Goal: Task Accomplishment & Management: Complete application form

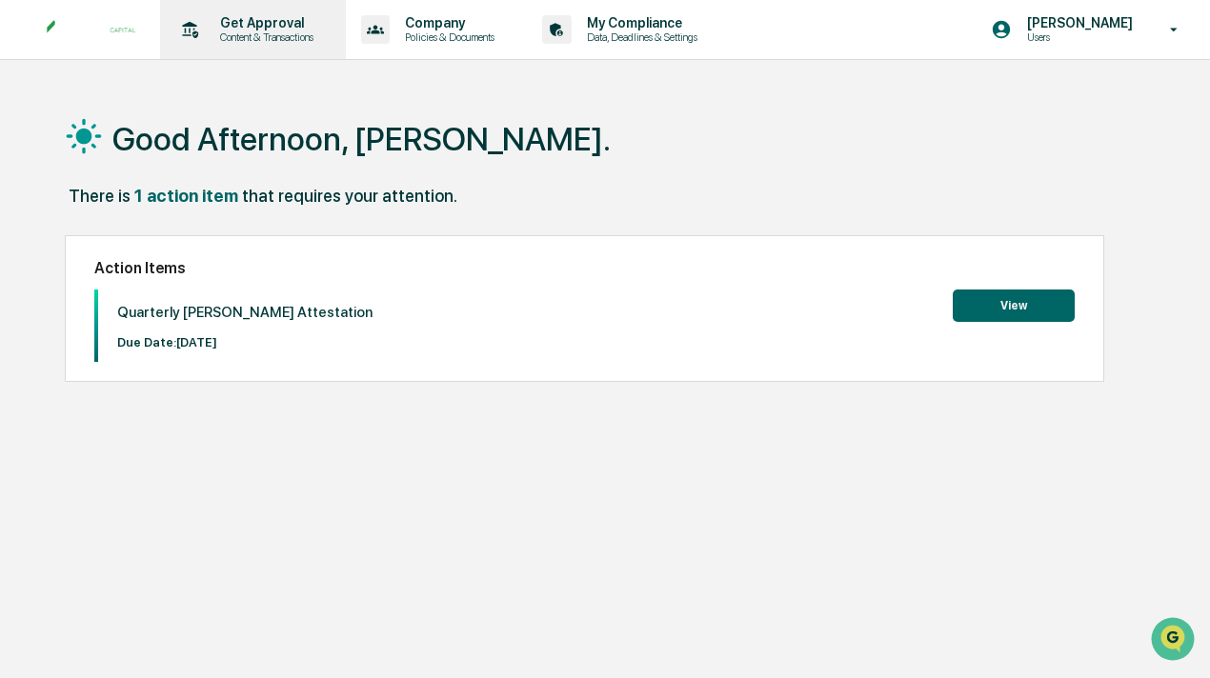
click at [289, 41] on p "Content & Transactions" at bounding box center [264, 36] width 118 height 13
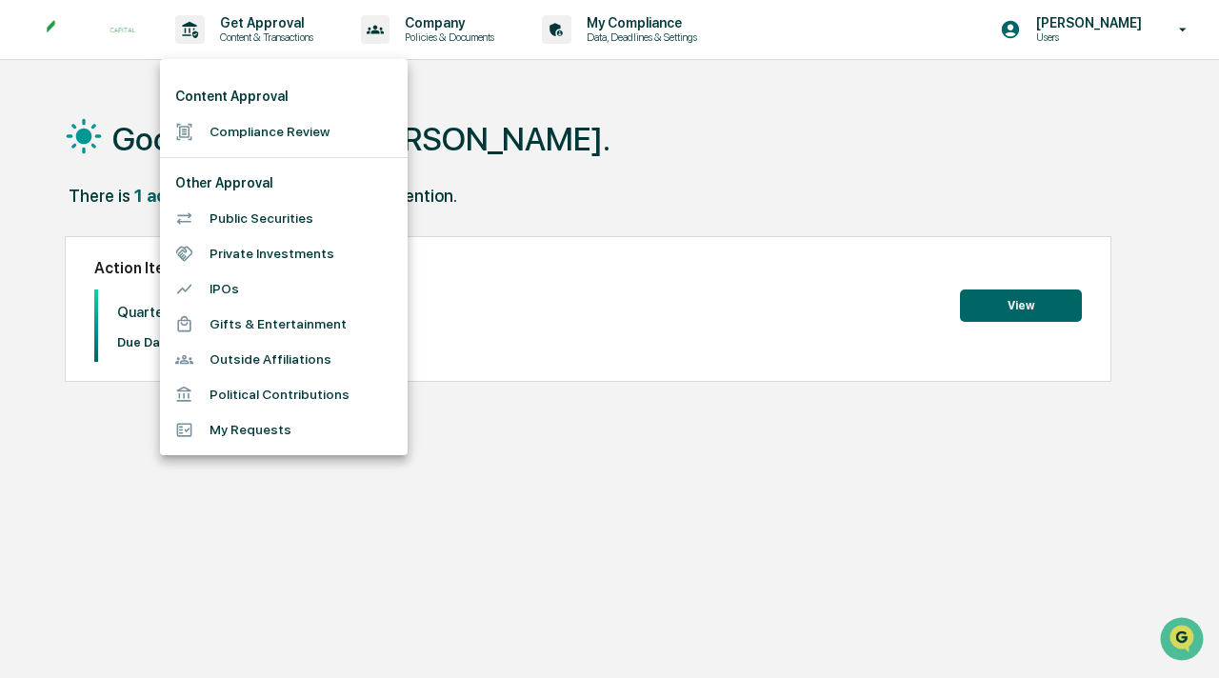
click at [253, 214] on li "Public Securities" at bounding box center [284, 218] width 248 height 35
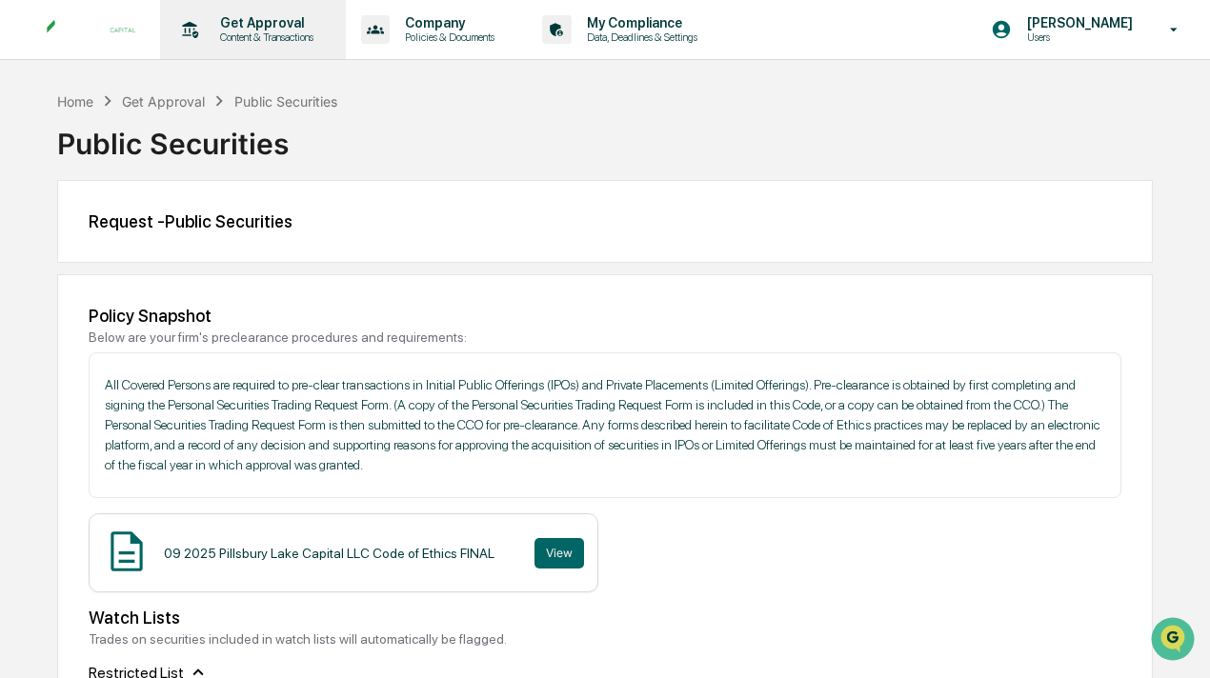
click at [272, 29] on p "Get Approval" at bounding box center [264, 22] width 118 height 15
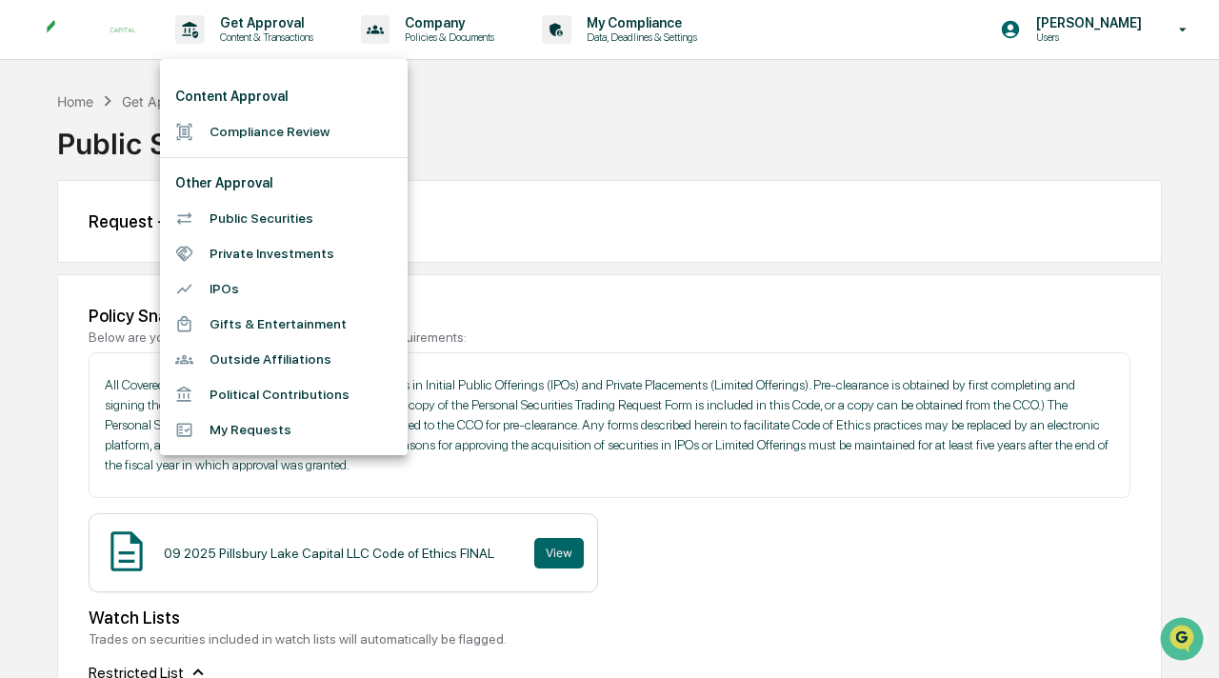
click at [453, 39] on div at bounding box center [609, 339] width 1219 height 678
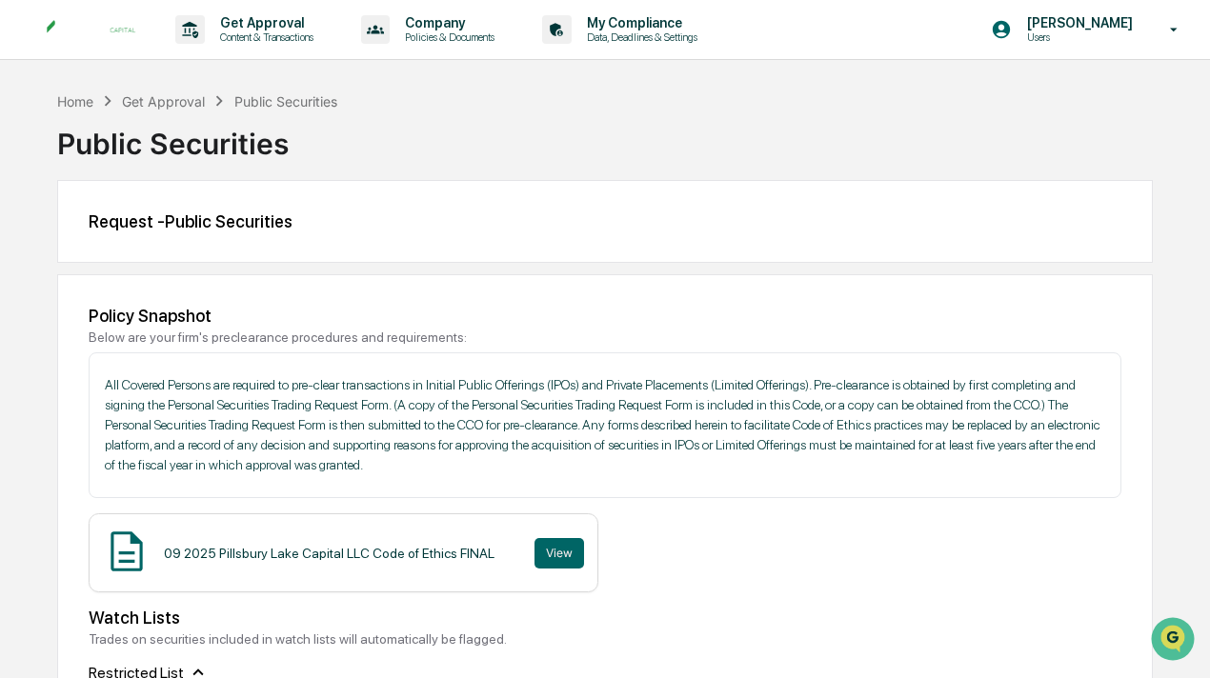
click at [453, 39] on p "Policies & Documents" at bounding box center [447, 36] width 114 height 13
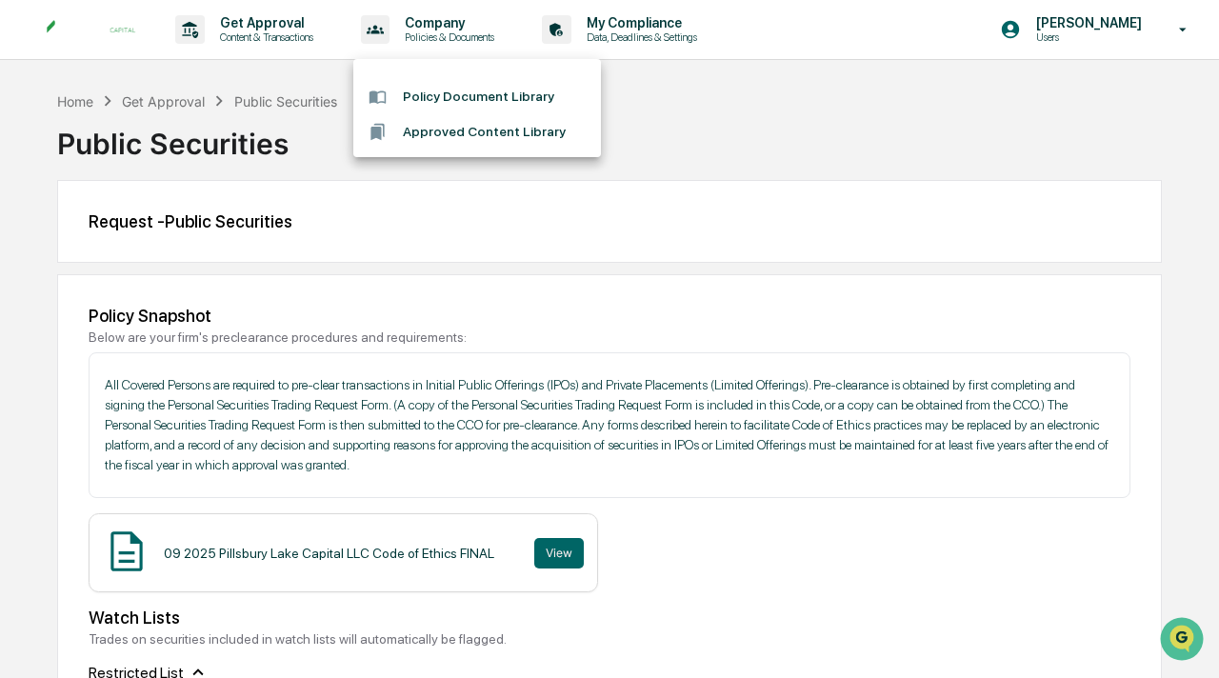
click at [261, 27] on div at bounding box center [609, 339] width 1219 height 678
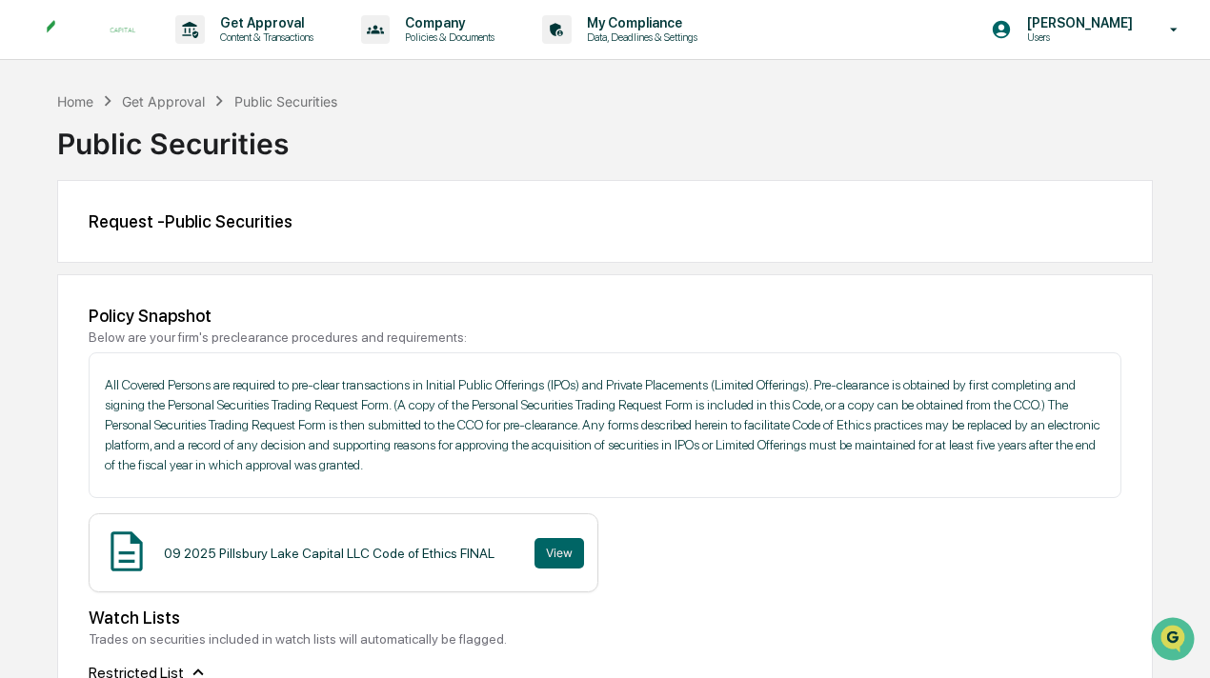
click at [261, 27] on p "Get Approval" at bounding box center [264, 22] width 118 height 15
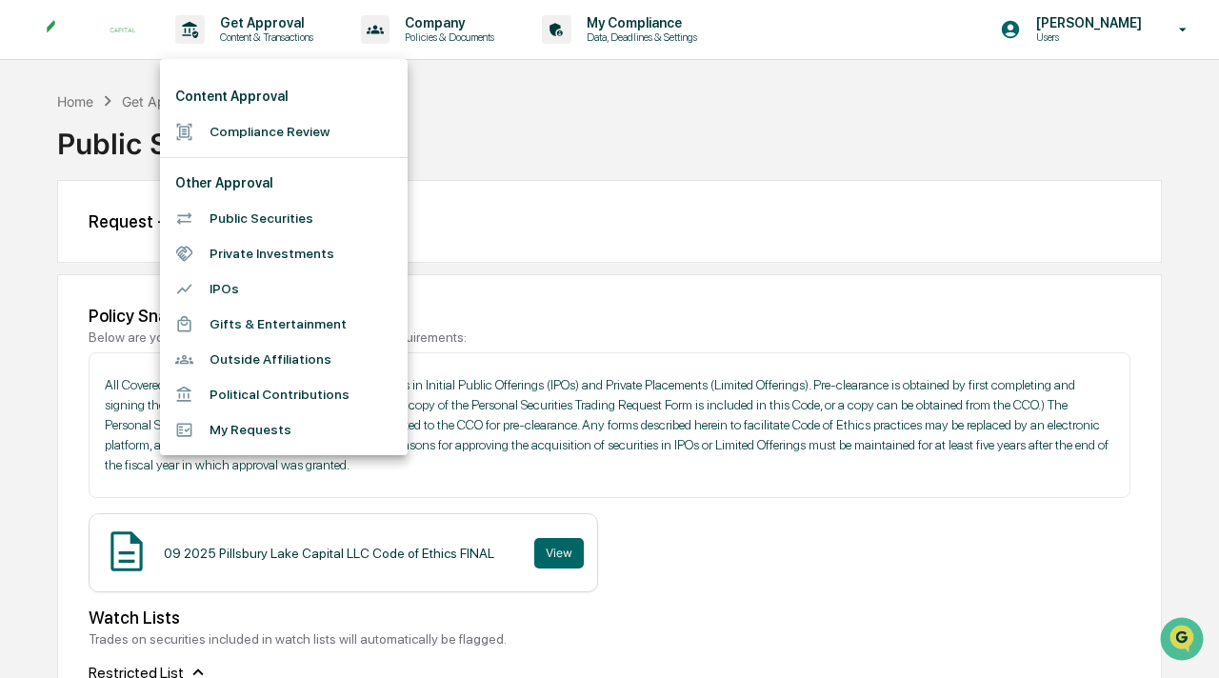
click at [229, 222] on li "Public Securities" at bounding box center [284, 218] width 248 height 35
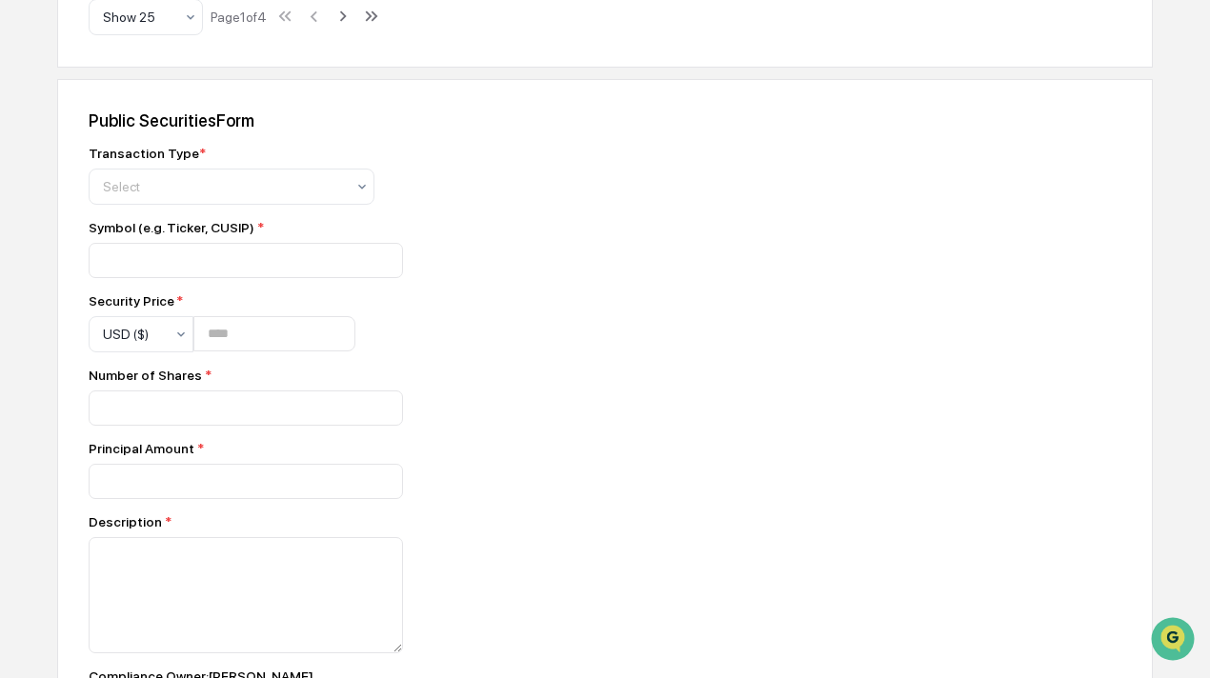
scroll to position [1499, 0]
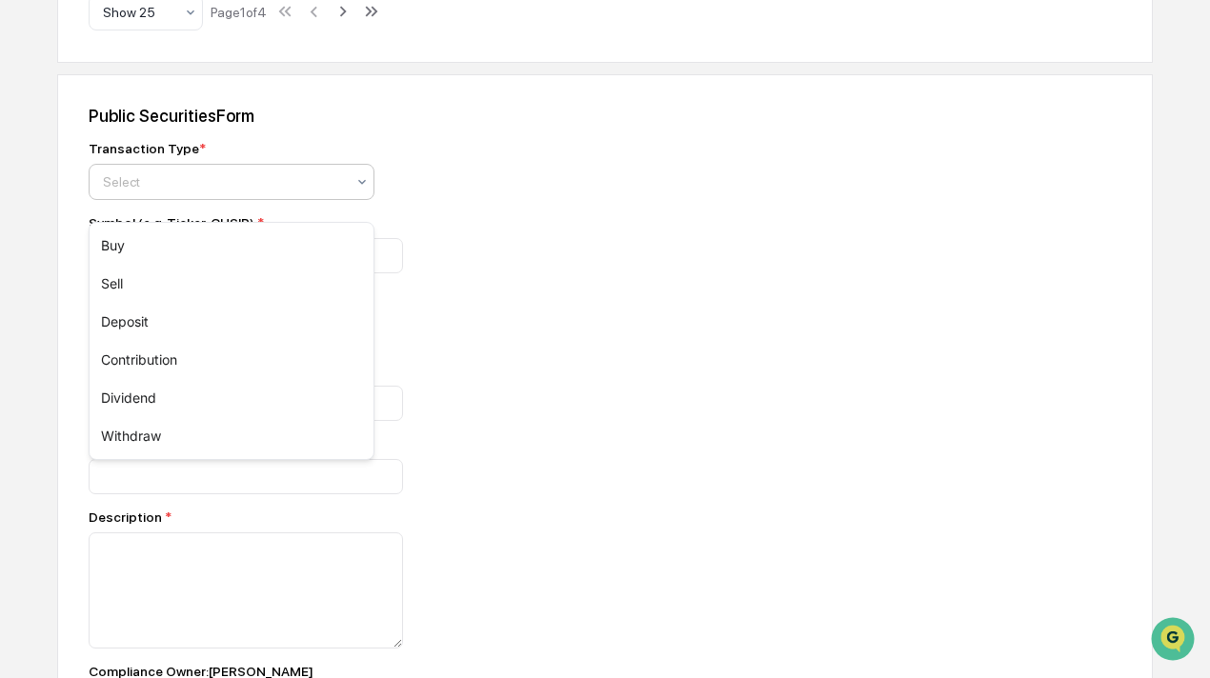
click at [170, 191] on div at bounding box center [224, 181] width 242 height 19
click at [151, 244] on div "Buy" at bounding box center [232, 246] width 284 height 38
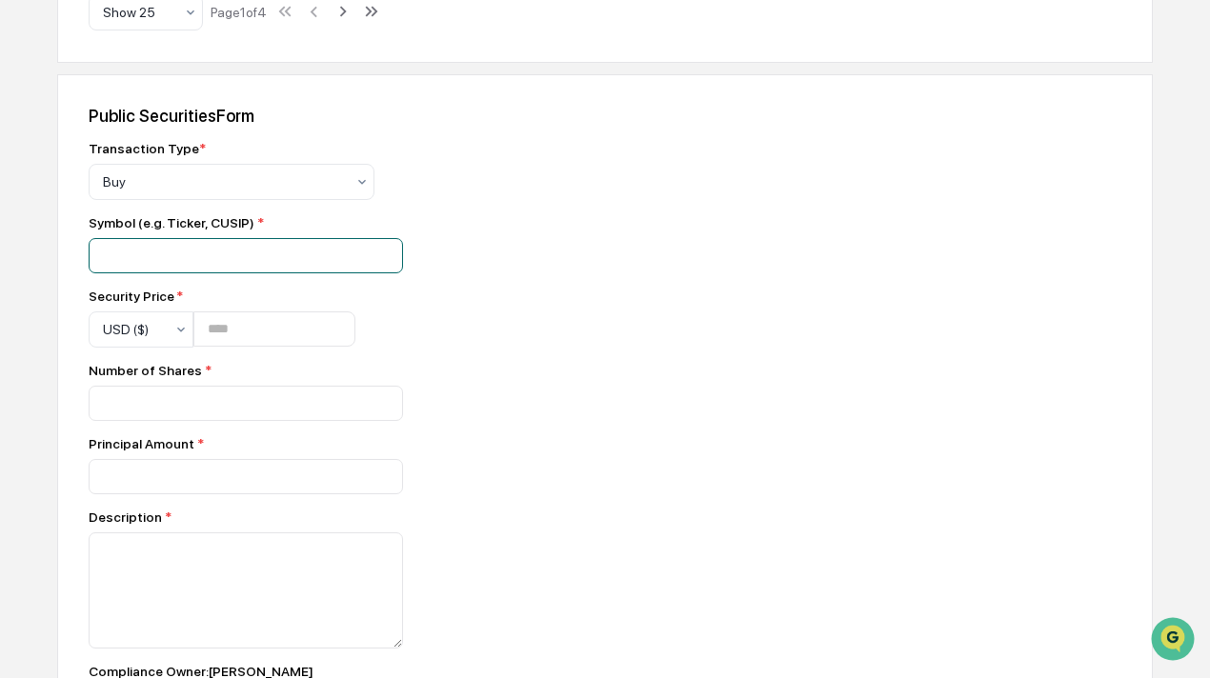
click at [141, 273] on input at bounding box center [246, 255] width 314 height 35
type input "***"
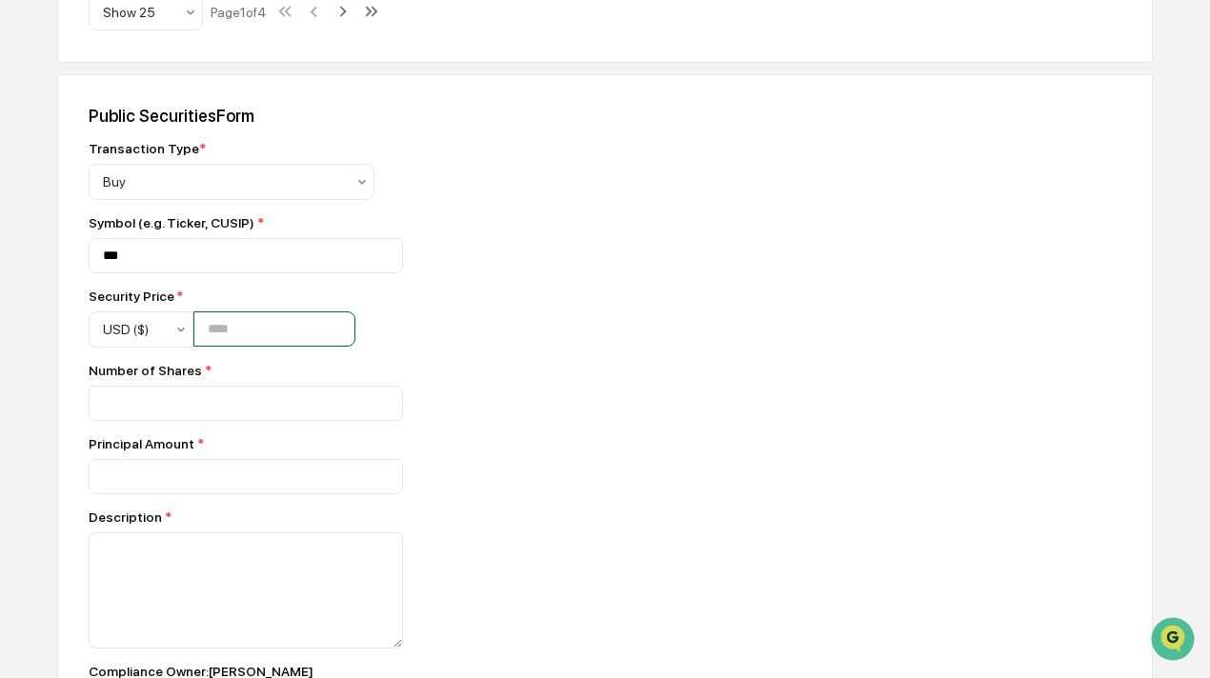
click at [246, 347] on input "number" at bounding box center [274, 329] width 162 height 35
click at [235, 347] on input "number" at bounding box center [274, 329] width 162 height 35
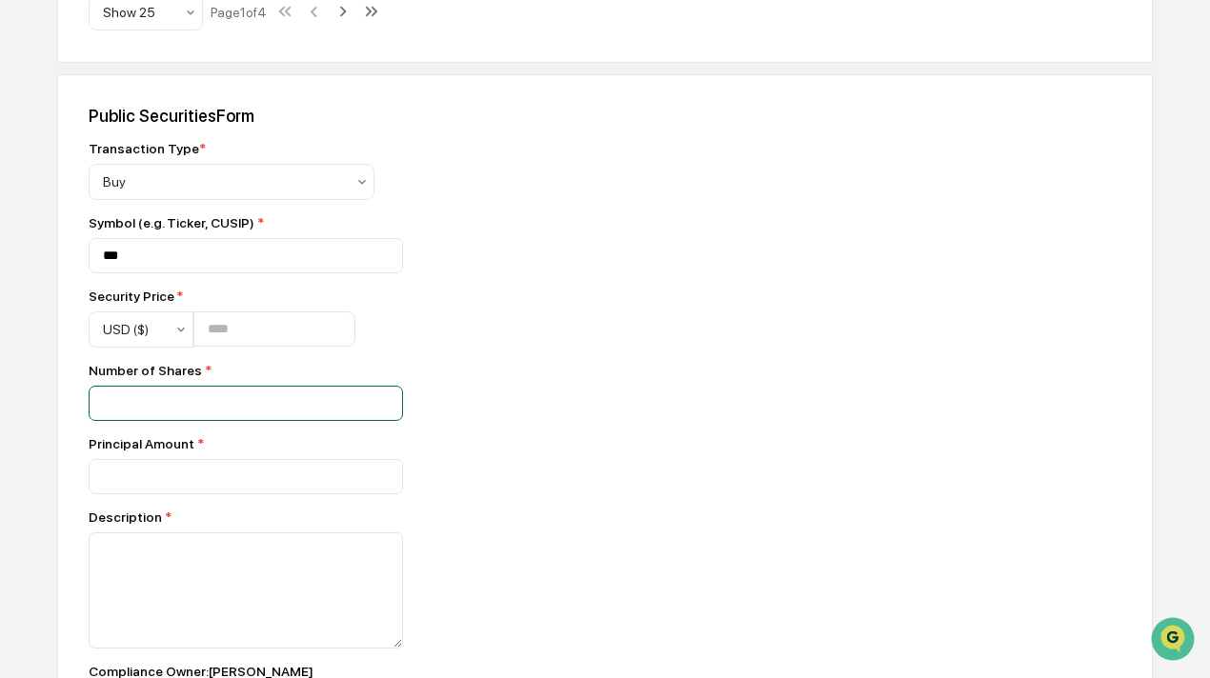
click at [210, 420] on input "number" at bounding box center [246, 403] width 314 height 35
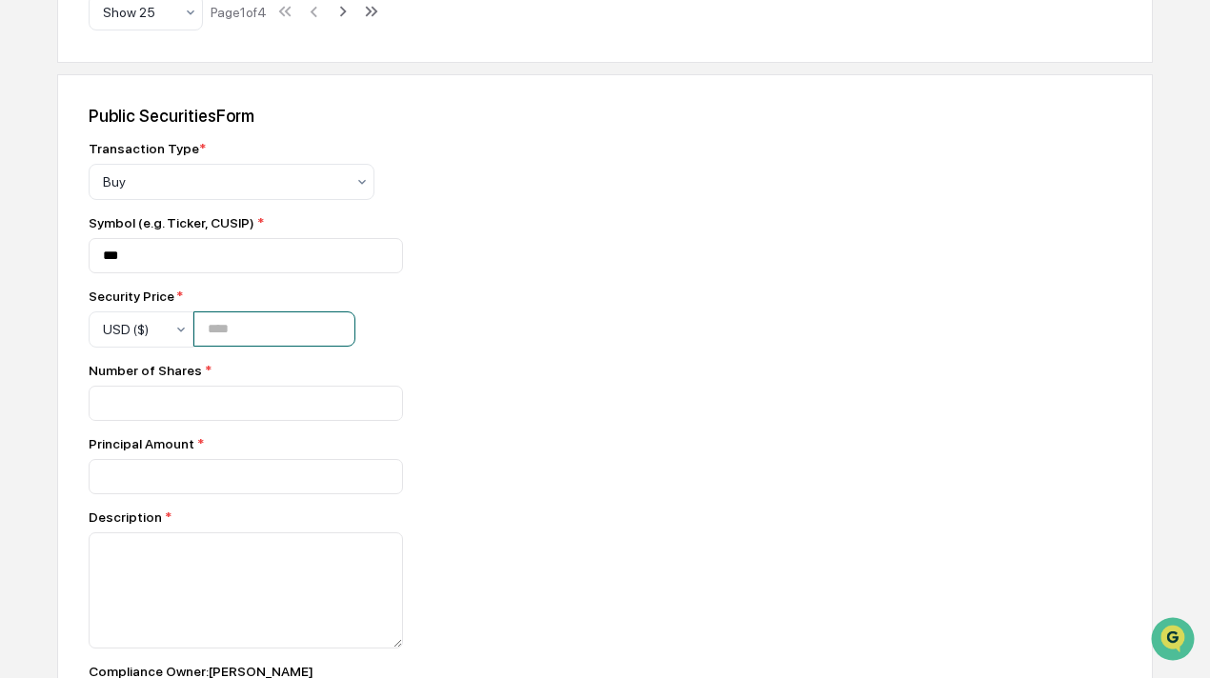
click at [225, 342] on input "**" at bounding box center [274, 329] width 162 height 35
type input "**"
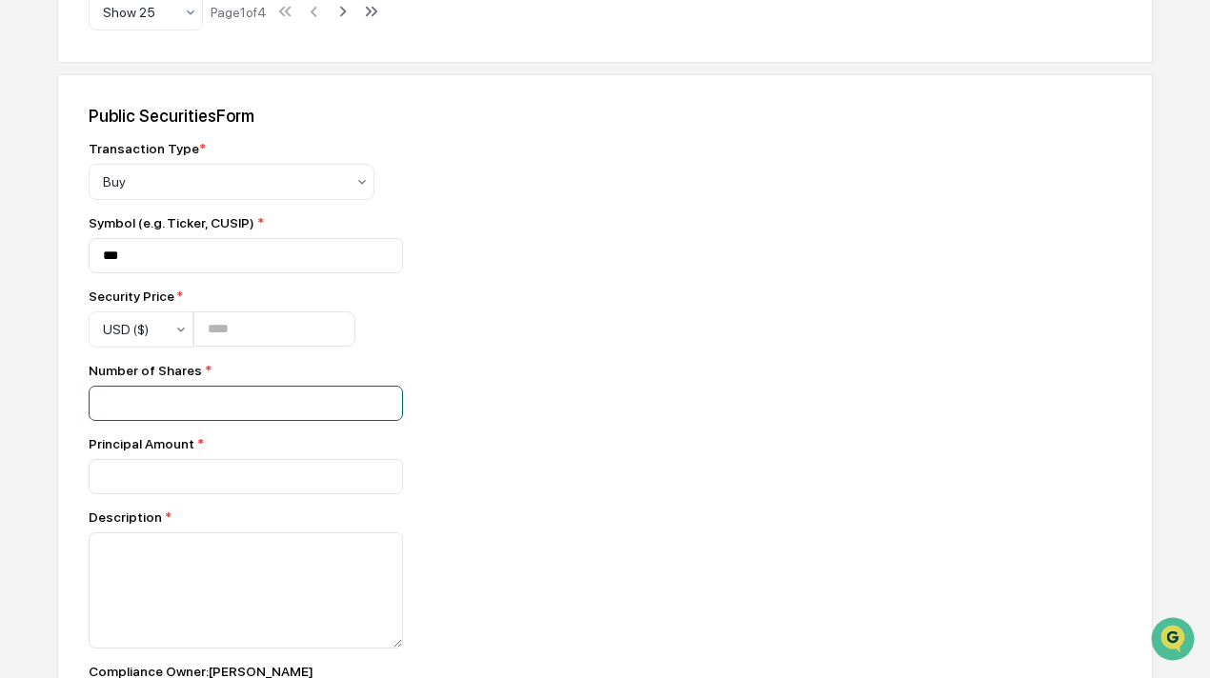
click at [203, 412] on input "number" at bounding box center [246, 403] width 314 height 35
type input "***"
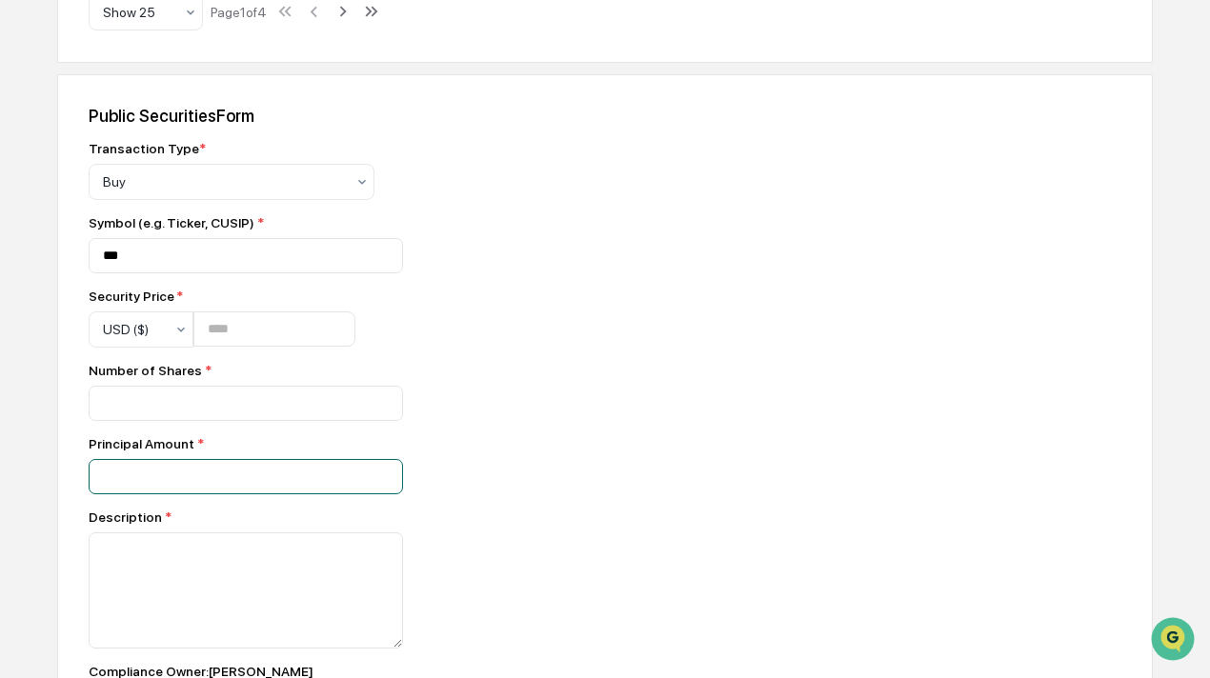
click at [196, 494] on input "number" at bounding box center [246, 476] width 314 height 35
type input "*****"
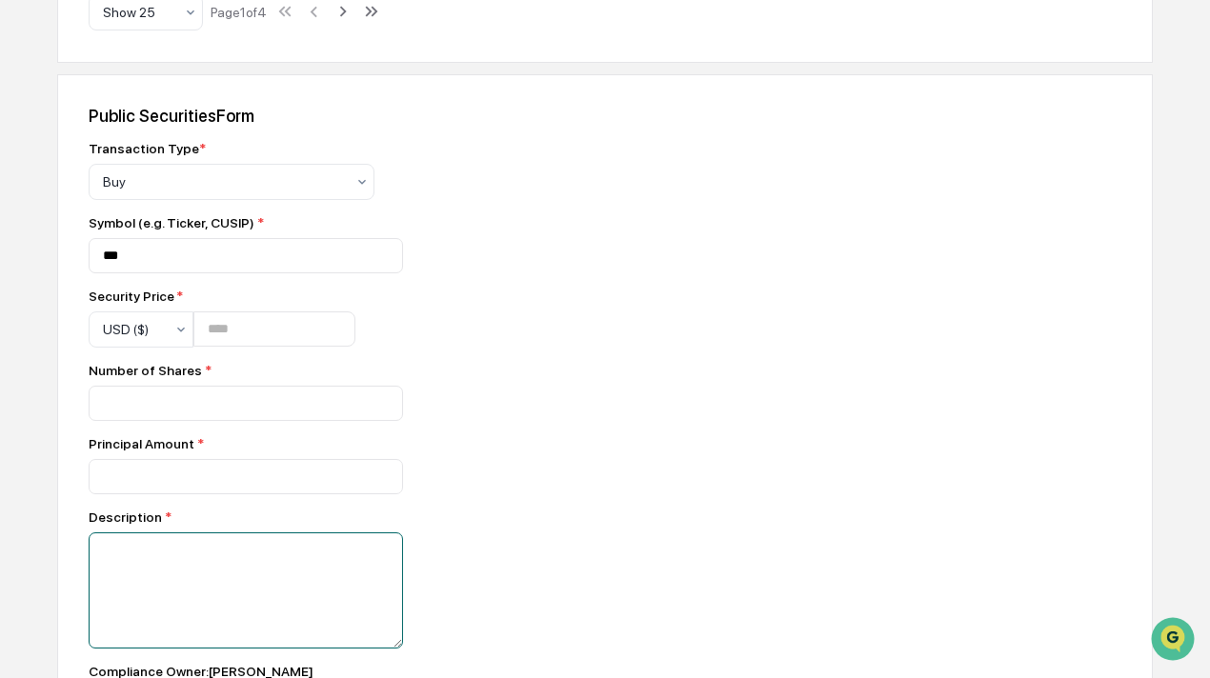
click at [196, 578] on textarea at bounding box center [246, 591] width 314 height 116
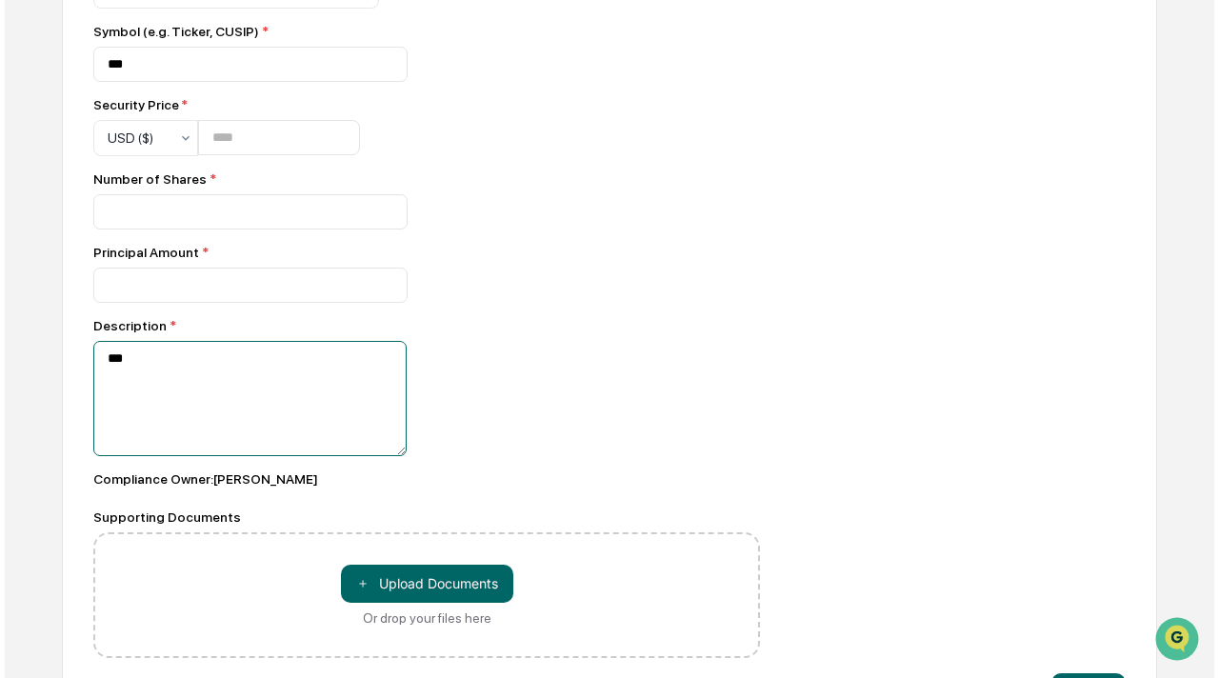
scroll to position [1779, 0]
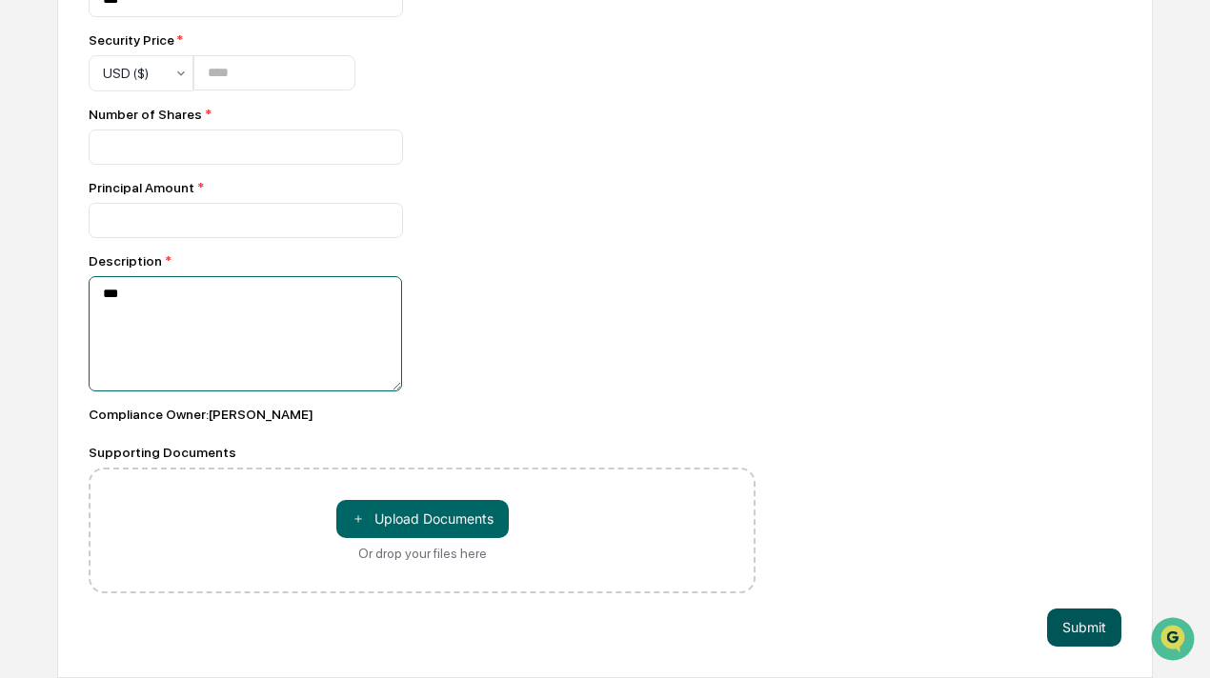
type textarea "**"
click at [1075, 620] on button "Submit" at bounding box center [1084, 628] width 74 height 38
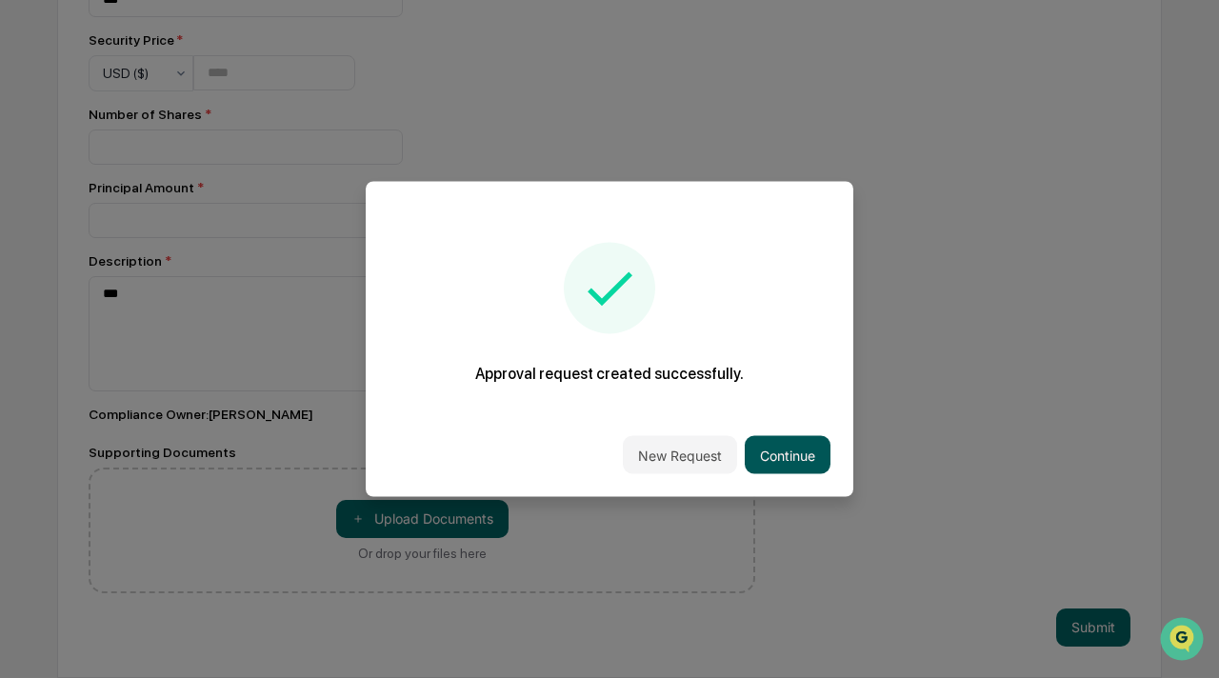
click at [791, 441] on button "Continue" at bounding box center [788, 455] width 86 height 38
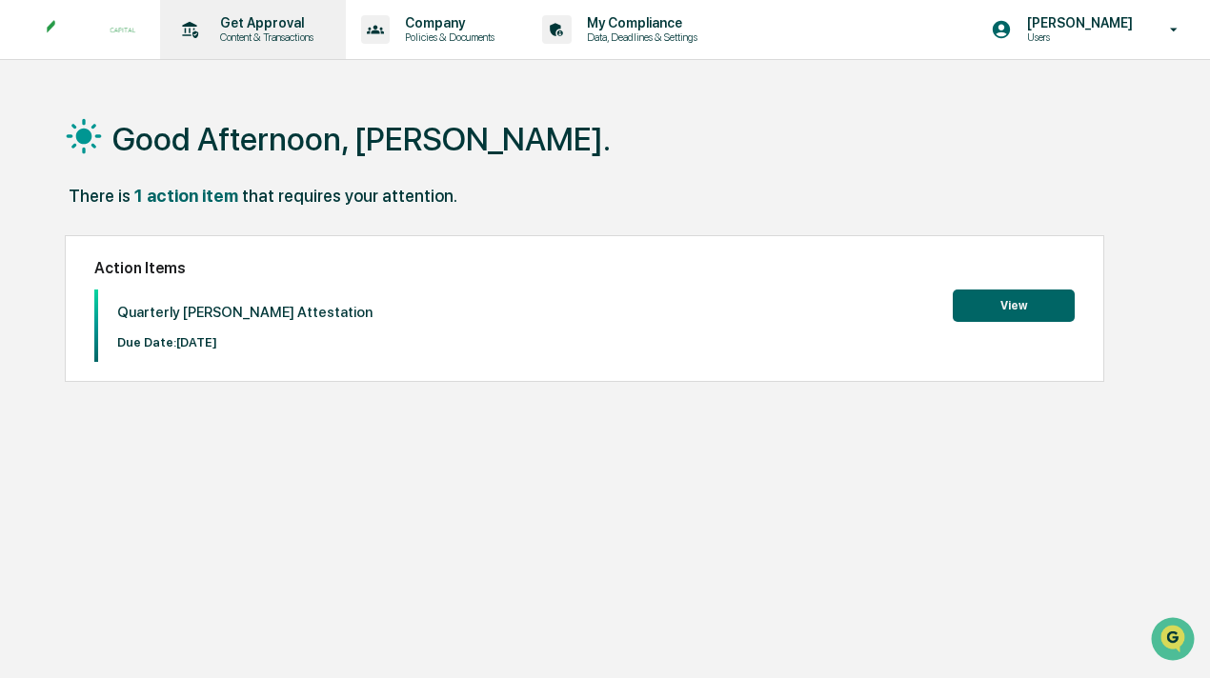
click at [264, 24] on p "Get Approval" at bounding box center [264, 22] width 118 height 15
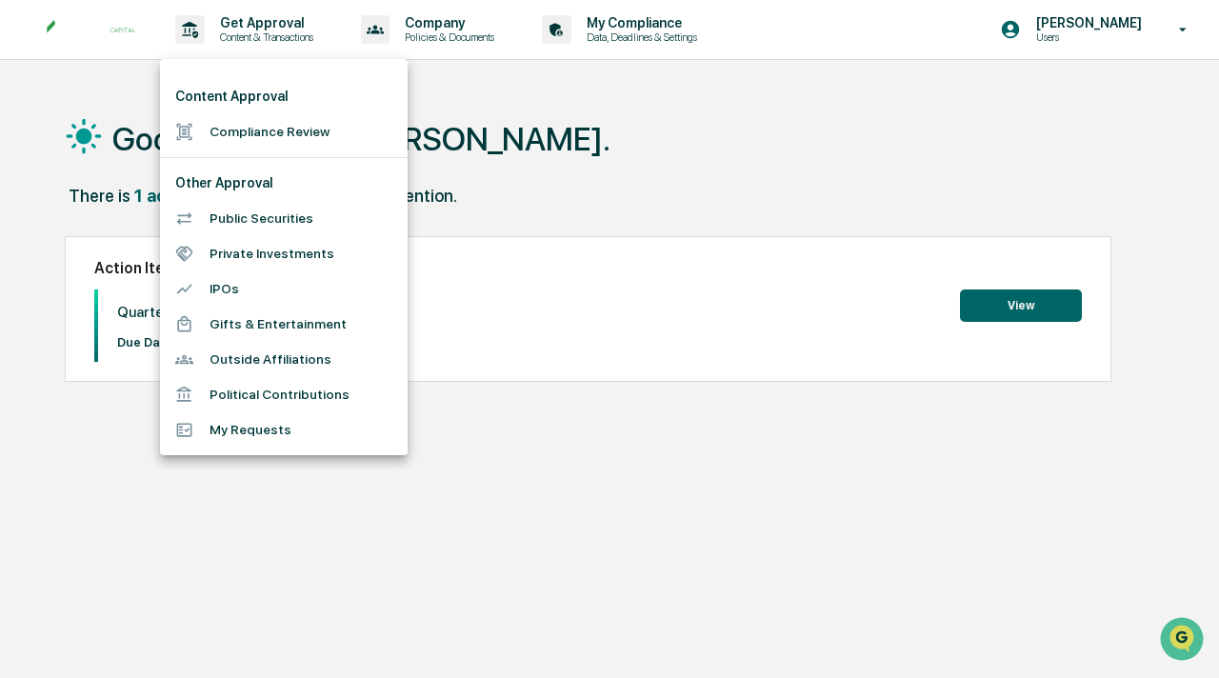
click at [245, 218] on li "Public Securities" at bounding box center [284, 218] width 248 height 35
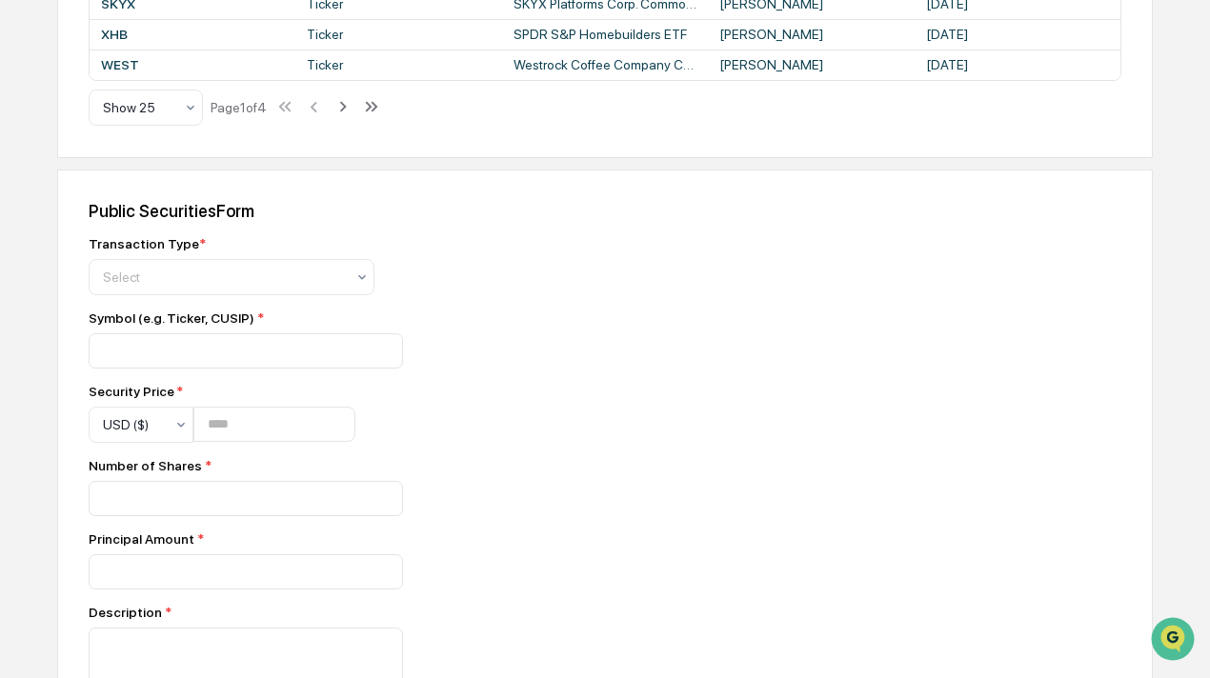
scroll to position [1449, 0]
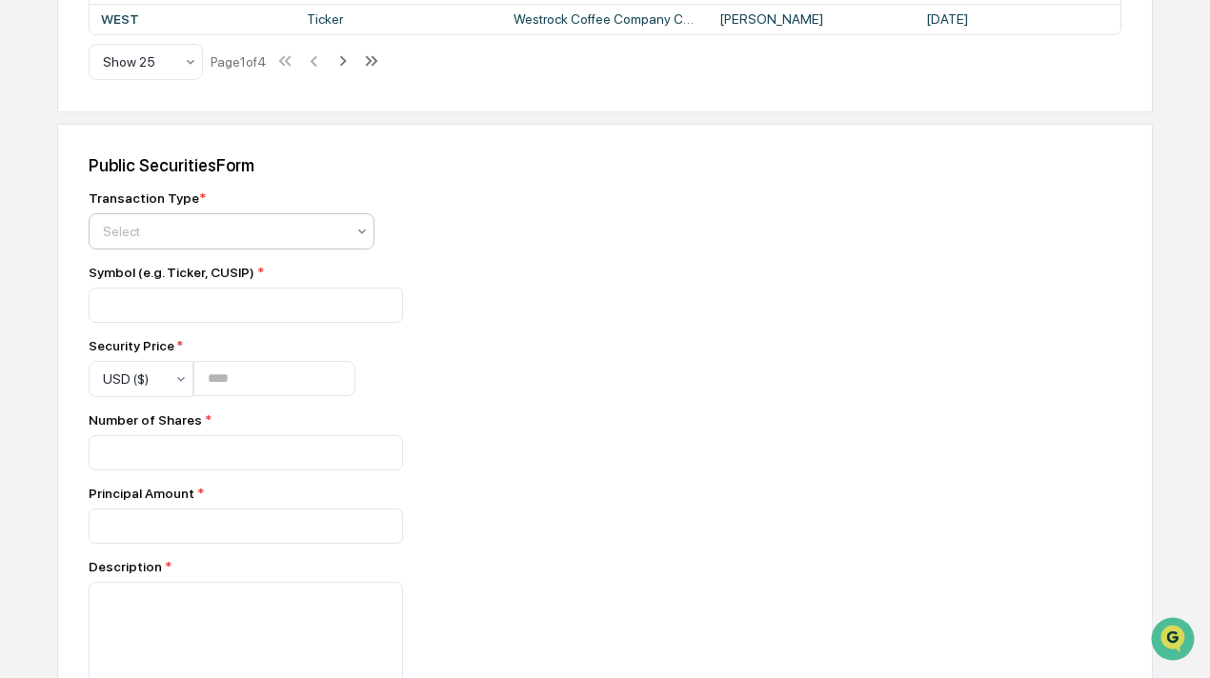
click at [303, 245] on div "Select" at bounding box center [223, 231] width 261 height 27
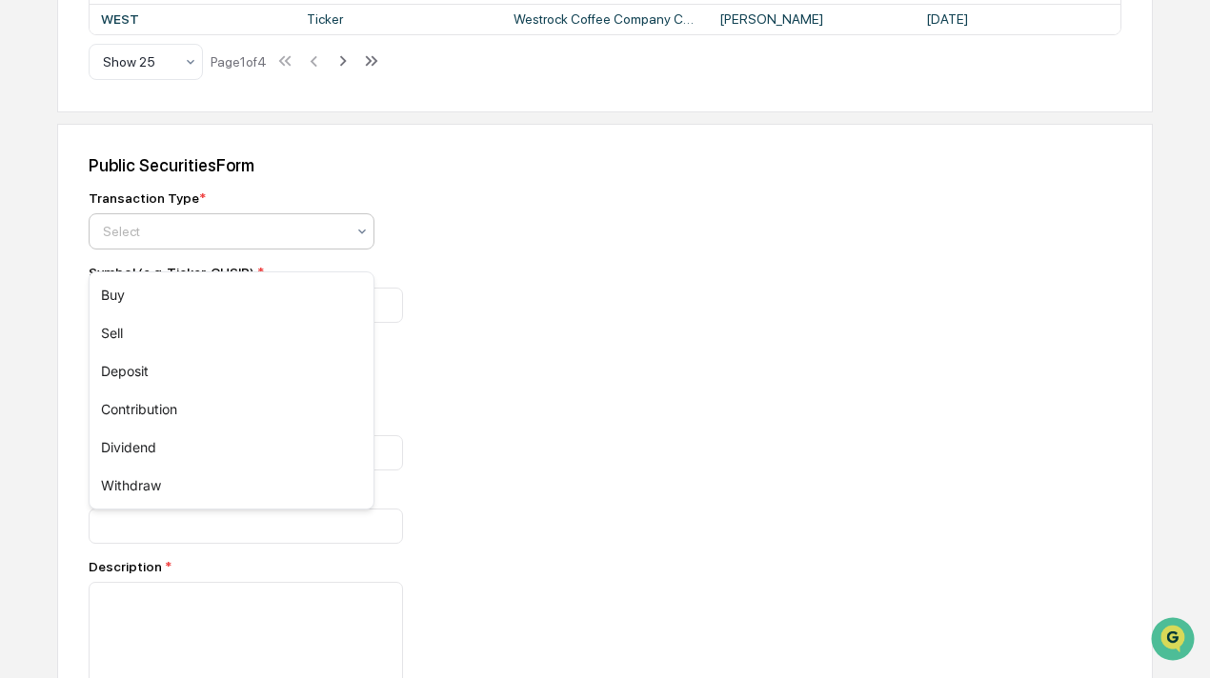
click at [303, 245] on div "Select" at bounding box center [223, 231] width 261 height 27
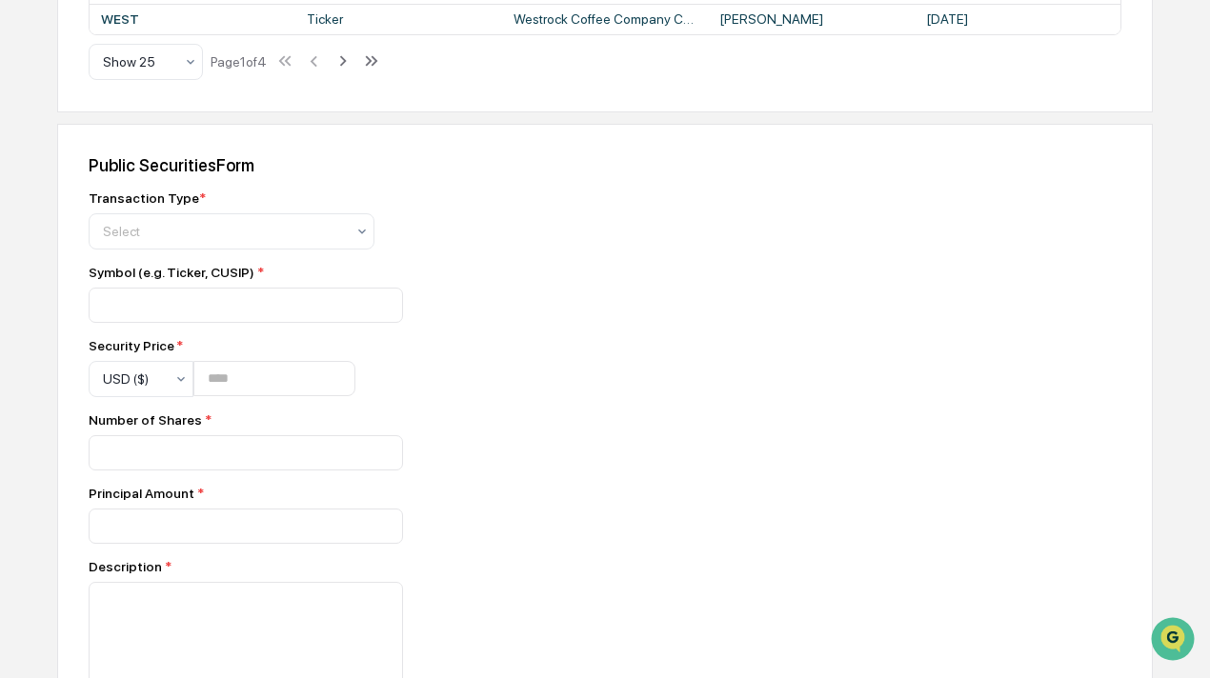
click at [517, 323] on div at bounding box center [422, 305] width 667 height 35
